Goal: Navigation & Orientation: Find specific page/section

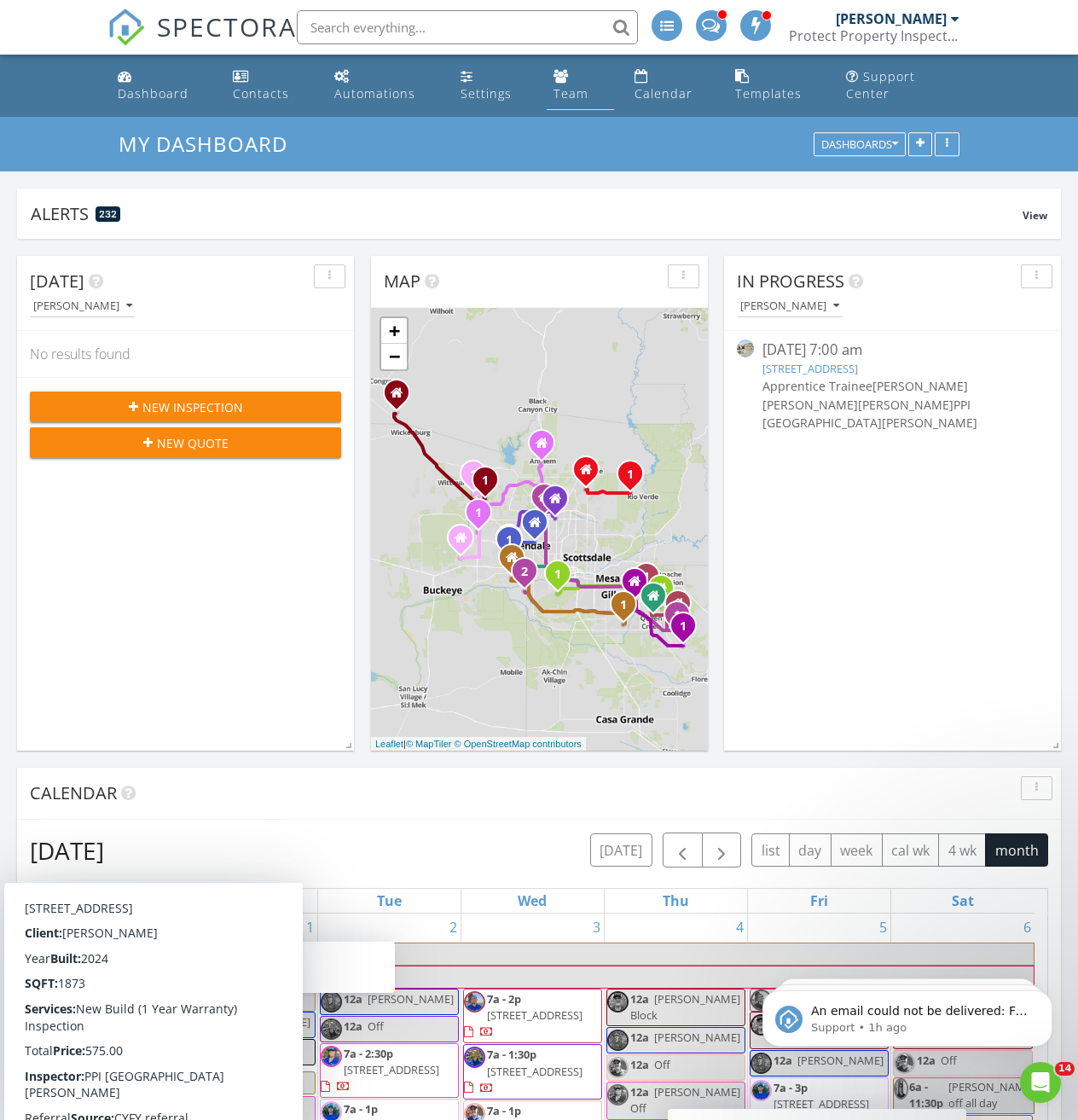
click at [567, 78] on div "Team" at bounding box center [562, 76] width 15 height 13
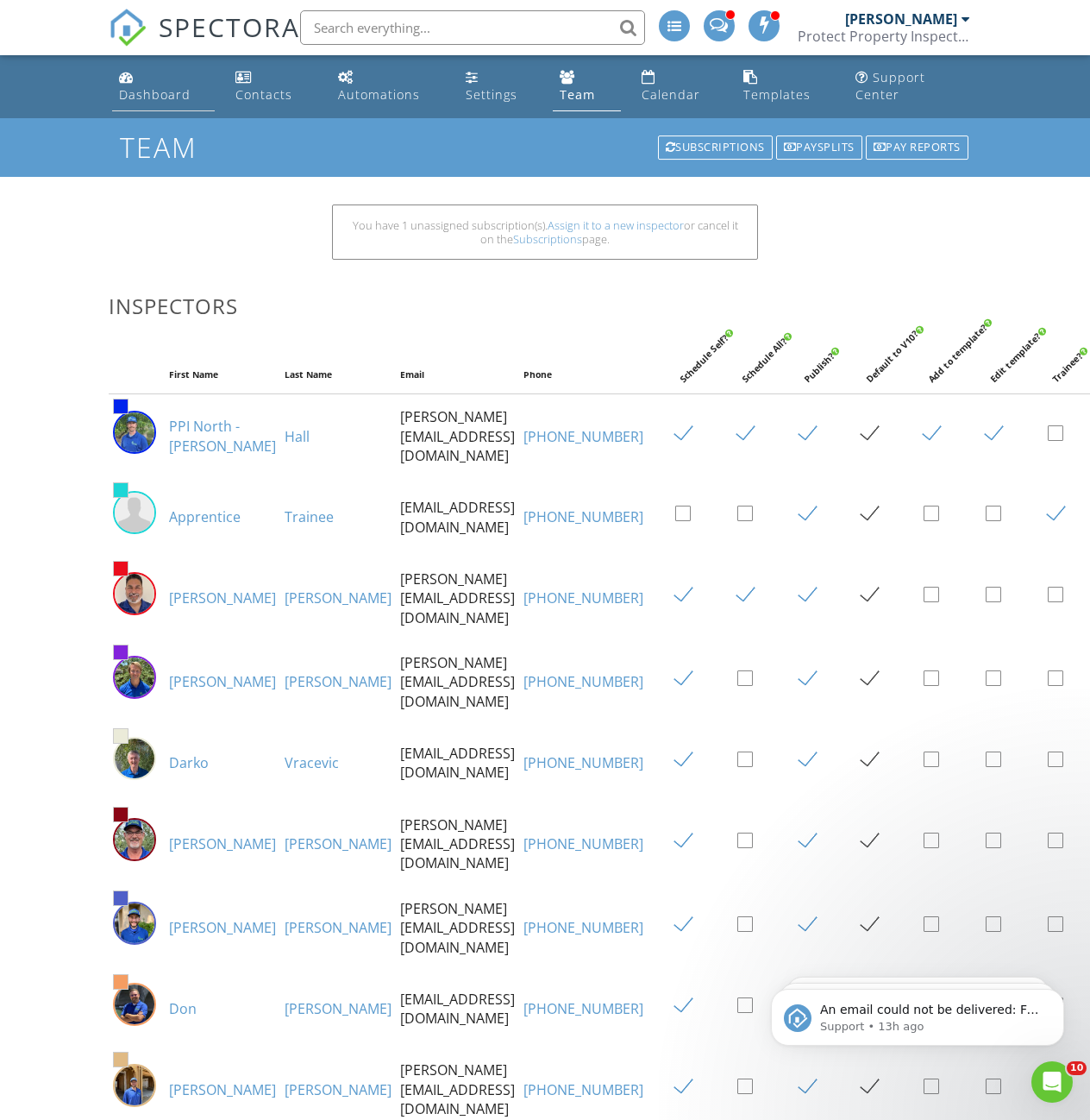
click at [146, 82] on link "Dashboard" at bounding box center [162, 87] width 102 height 50
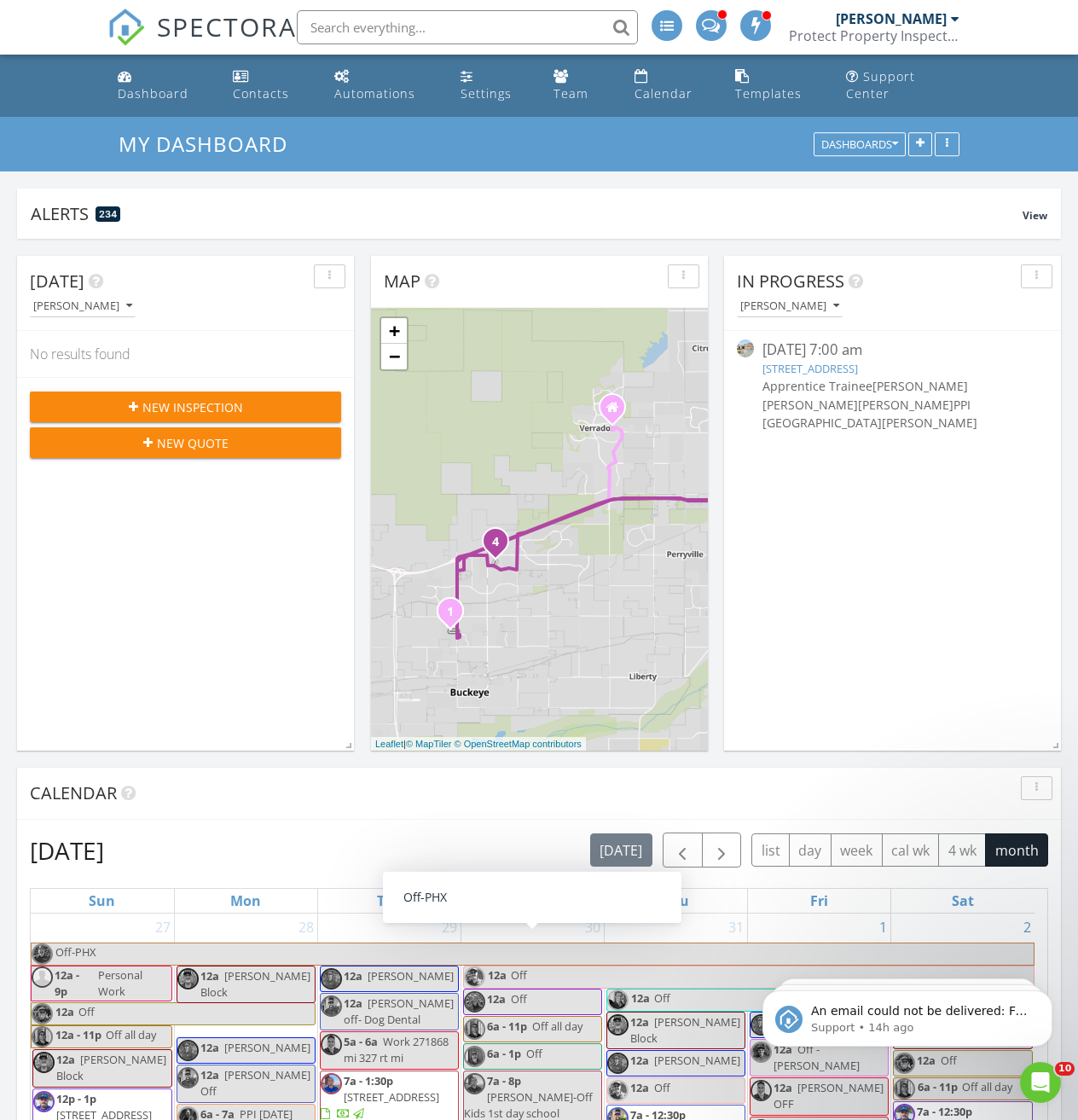
click at [423, 186] on div "Alerts 234 View Company Inspection 234 Learn More No new alerts You can view di…" at bounding box center [539, 981] width 1078 height 1620
